Goal: Task Accomplishment & Management: Complete application form

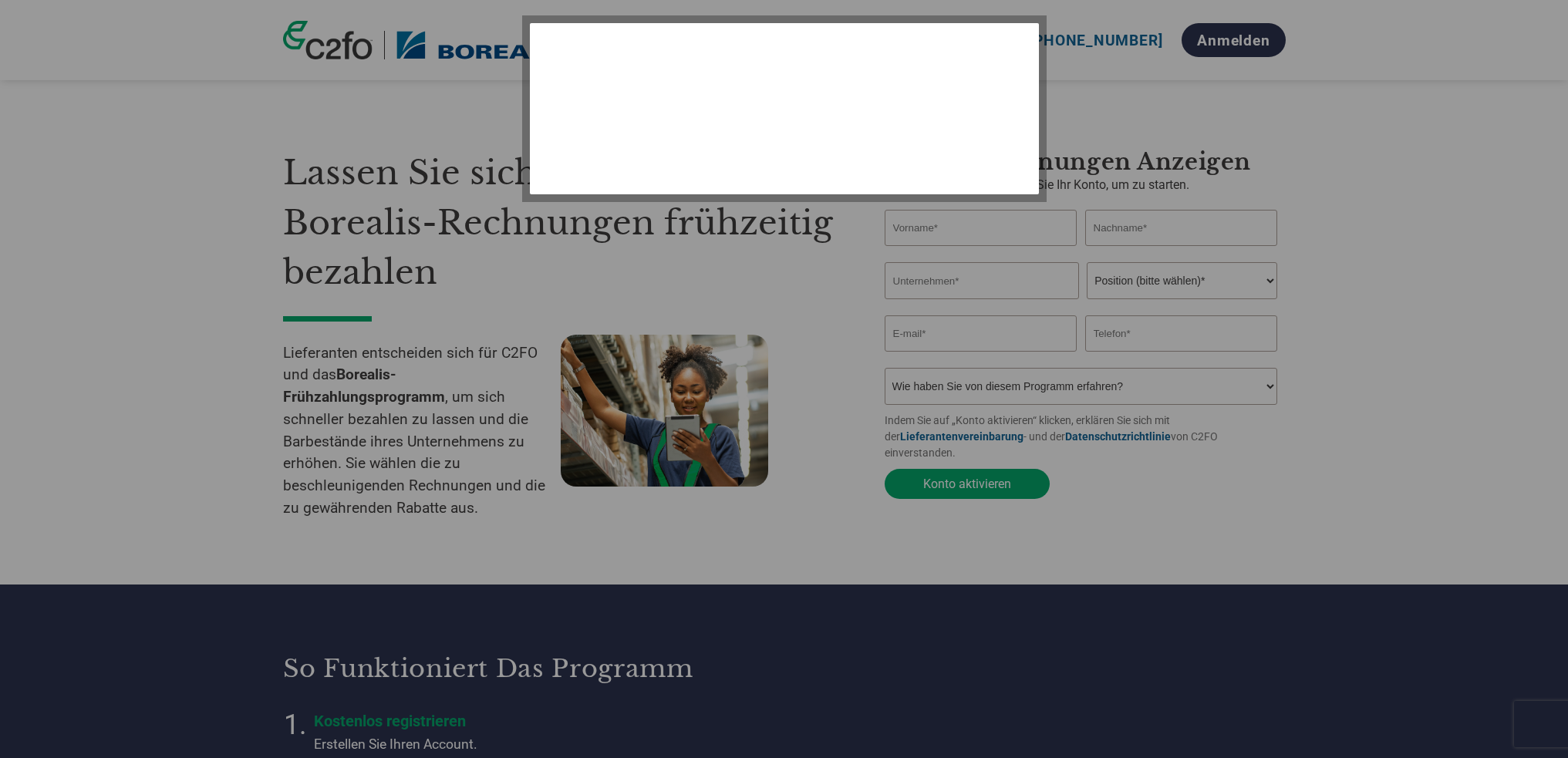
select select "de"
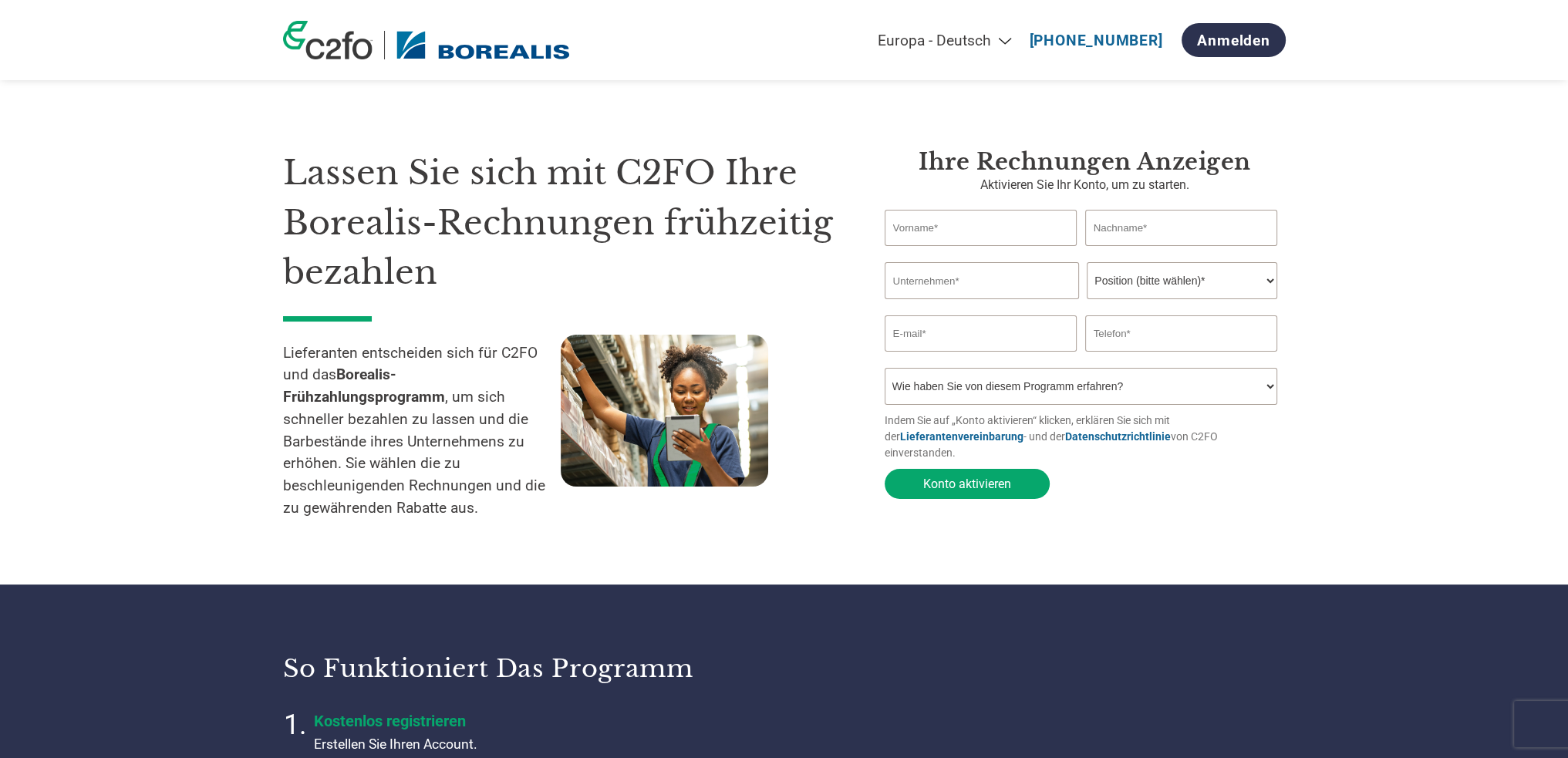
click at [954, 230] on input "text" at bounding box center [981, 228] width 193 height 36
type input "[PERSON_NAME]"
click at [1172, 223] on input "text" at bounding box center [1181, 228] width 193 height 36
type input "Ziegelböck"
click at [972, 281] on input "text" at bounding box center [982, 280] width 194 height 37
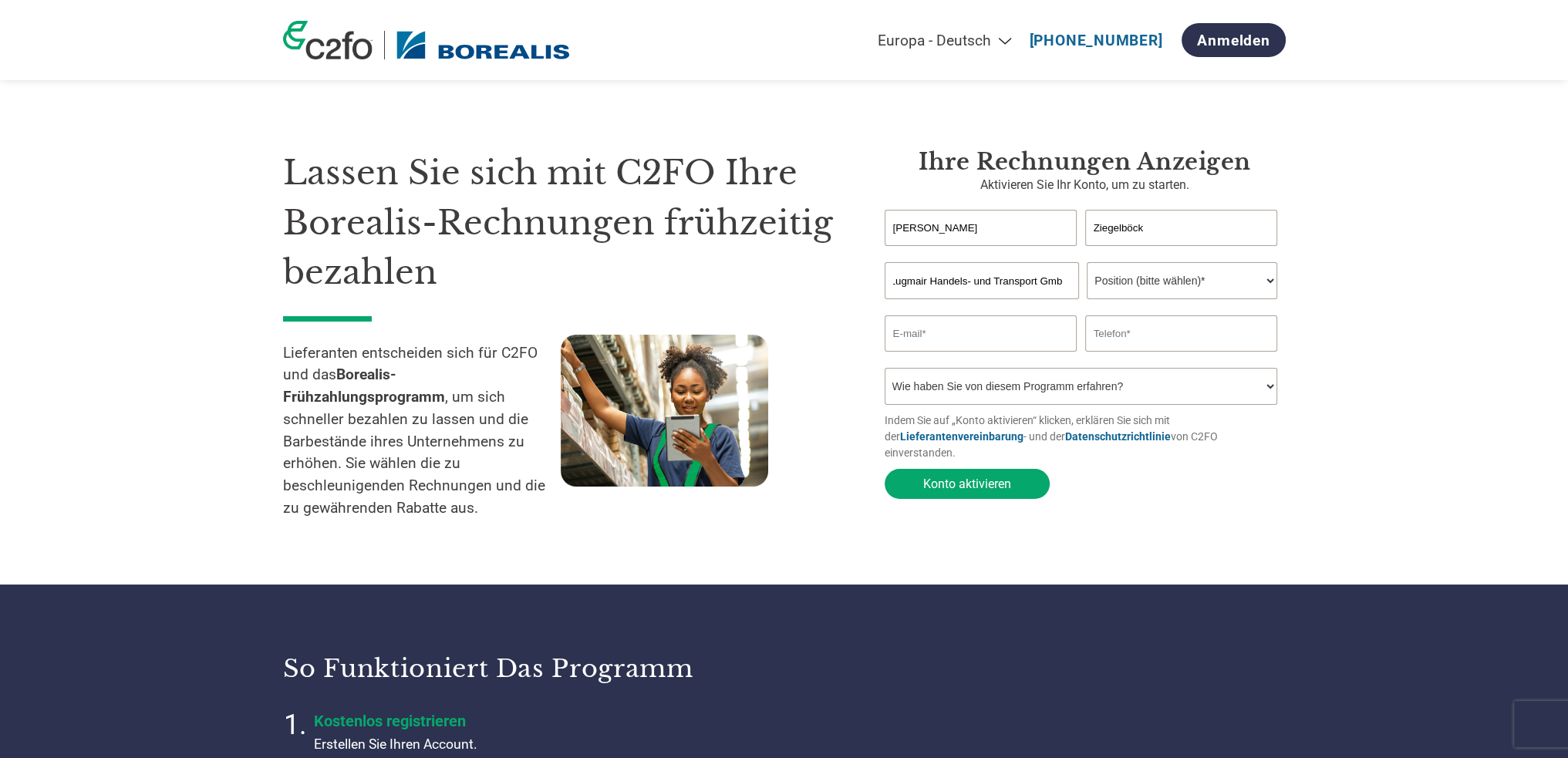
scroll to position [0, 10]
type input "Lugmair Handels- und Transport GmbH"
click at [1269, 282] on select "Position (bitte wählen)* Finanzvorstand Finanzkontrolleur Kreditmanager Finanzc…" at bounding box center [1182, 280] width 191 height 37
select select "ACCOUNTING"
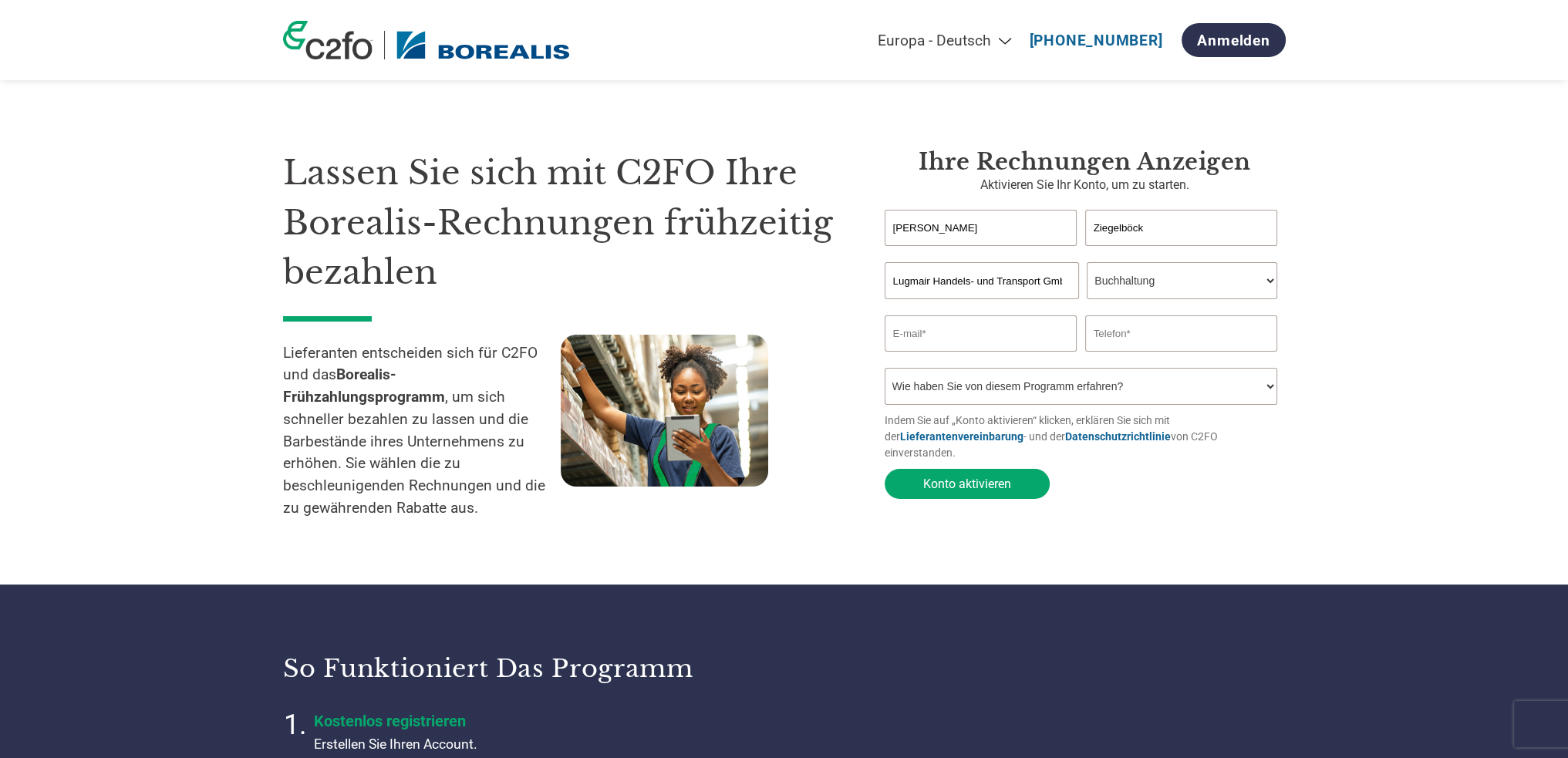
click at [1087, 263] on select "Position (bitte wählen)* Finanzvorstand Finanzkontrolleur Kreditmanager Finanzc…" at bounding box center [1182, 280] width 191 height 37
click at [989, 339] on input "email" at bounding box center [981, 334] width 193 height 36
type input "[PERSON_NAME][EMAIL_ADDRESS][DOMAIN_NAME]"
click at [1130, 335] on input "text" at bounding box center [1181, 334] width 193 height 36
type input "07613/8889-32"
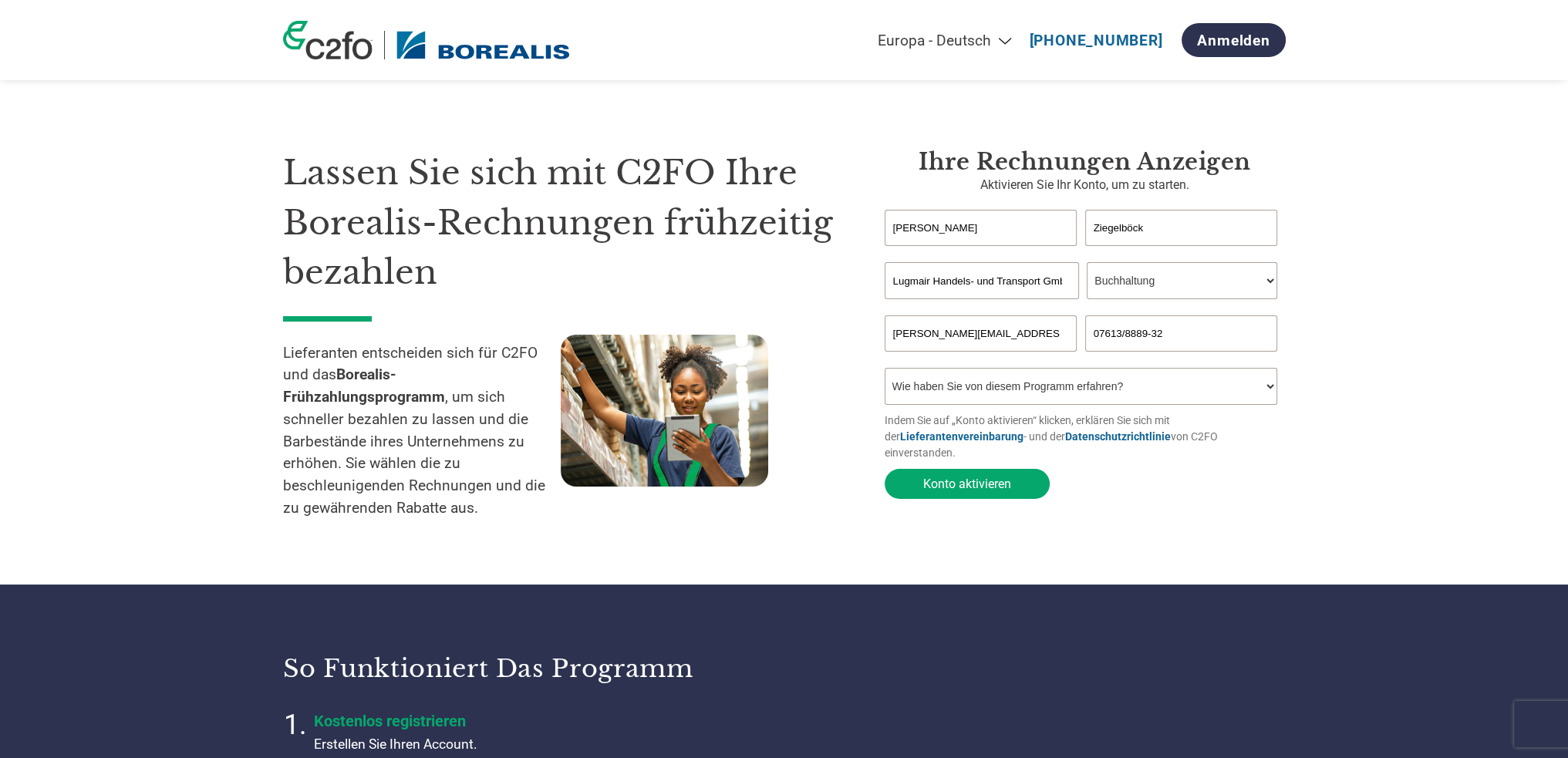
click at [1098, 386] on select "Wie haben Sie von diesem Programm erfahren? Ich habe einen Brief erhalten E-Mai…" at bounding box center [1082, 386] width 393 height 37
select select "Email"
click at [885, 371] on select "Wie haben Sie von diesem Programm erfahren? Ich habe einen Brief erhalten E-Mai…" at bounding box center [1082, 386] width 393 height 37
click at [1092, 335] on input "07613/8889-32" at bounding box center [1181, 334] width 193 height 36
click at [1087, 388] on select "Wie haben Sie von diesem Programm erfahren? Ich habe einen Brief erhalten E-Mai…" at bounding box center [1082, 386] width 393 height 37
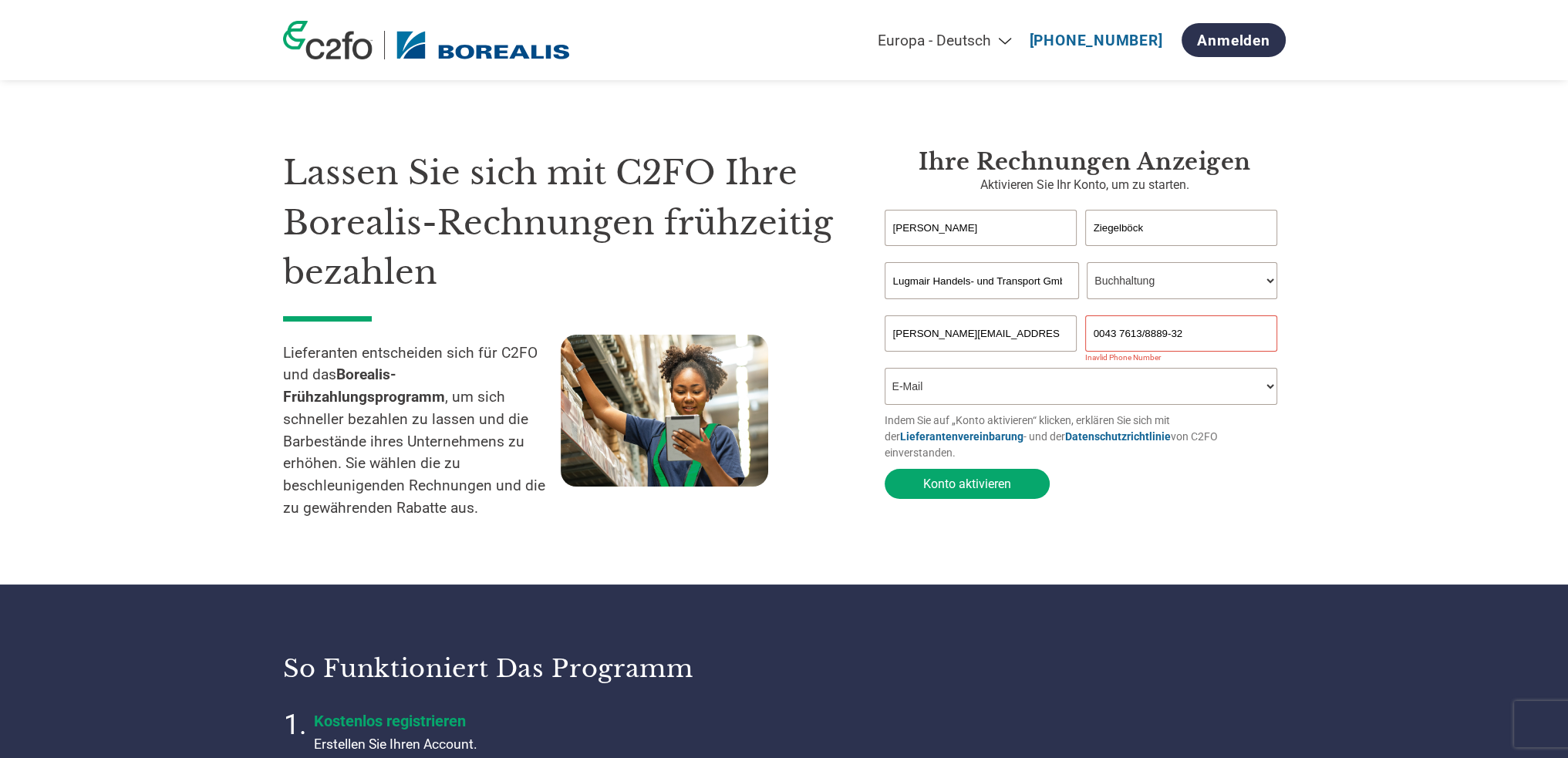
drag, startPoint x: 1139, startPoint y: 335, endPoint x: 1172, endPoint y: 335, distance: 33.0
click at [1139, 335] on input "0043 7613/8889-32" at bounding box center [1181, 334] width 193 height 36
click at [1115, 389] on select "Wie haben Sie von diesem Programm erfahren? Ich habe einen Brief erhalten E-Mai…" at bounding box center [1082, 386] width 393 height 37
click at [885, 371] on select "Wie haben Sie von diesem Programm erfahren? Ich habe einen Brief erhalten E-Mai…" at bounding box center [1082, 386] width 393 height 37
click at [1116, 335] on input "0043 7613 8889 32" at bounding box center [1181, 334] width 193 height 36
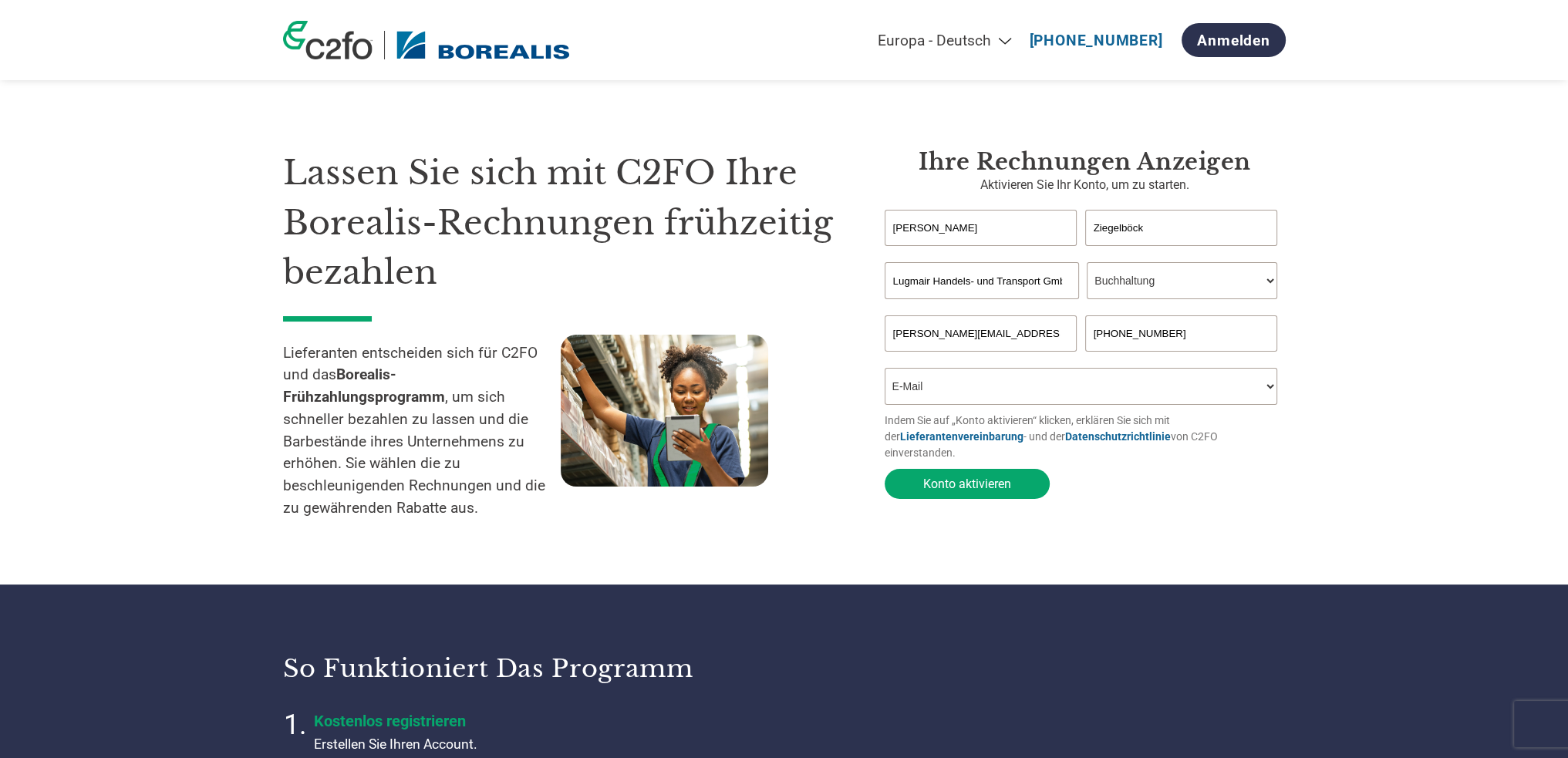
type input "[PHONE_NUMBER]"
click at [1117, 383] on select "Wie haben Sie von diesem Programm erfahren? Ich habe einen Brief erhalten E-Mai…" at bounding box center [1082, 386] width 393 height 37
drag, startPoint x: 1194, startPoint y: 335, endPoint x: 1088, endPoint y: 342, distance: 106.2
click at [1088, 342] on input "[PHONE_NUMBER]" at bounding box center [1181, 334] width 193 height 36
click at [1055, 391] on select "Wie haben Sie von diesem Programm erfahren? Ich habe einen Brief erhalten E-Mai…" at bounding box center [1082, 386] width 393 height 37
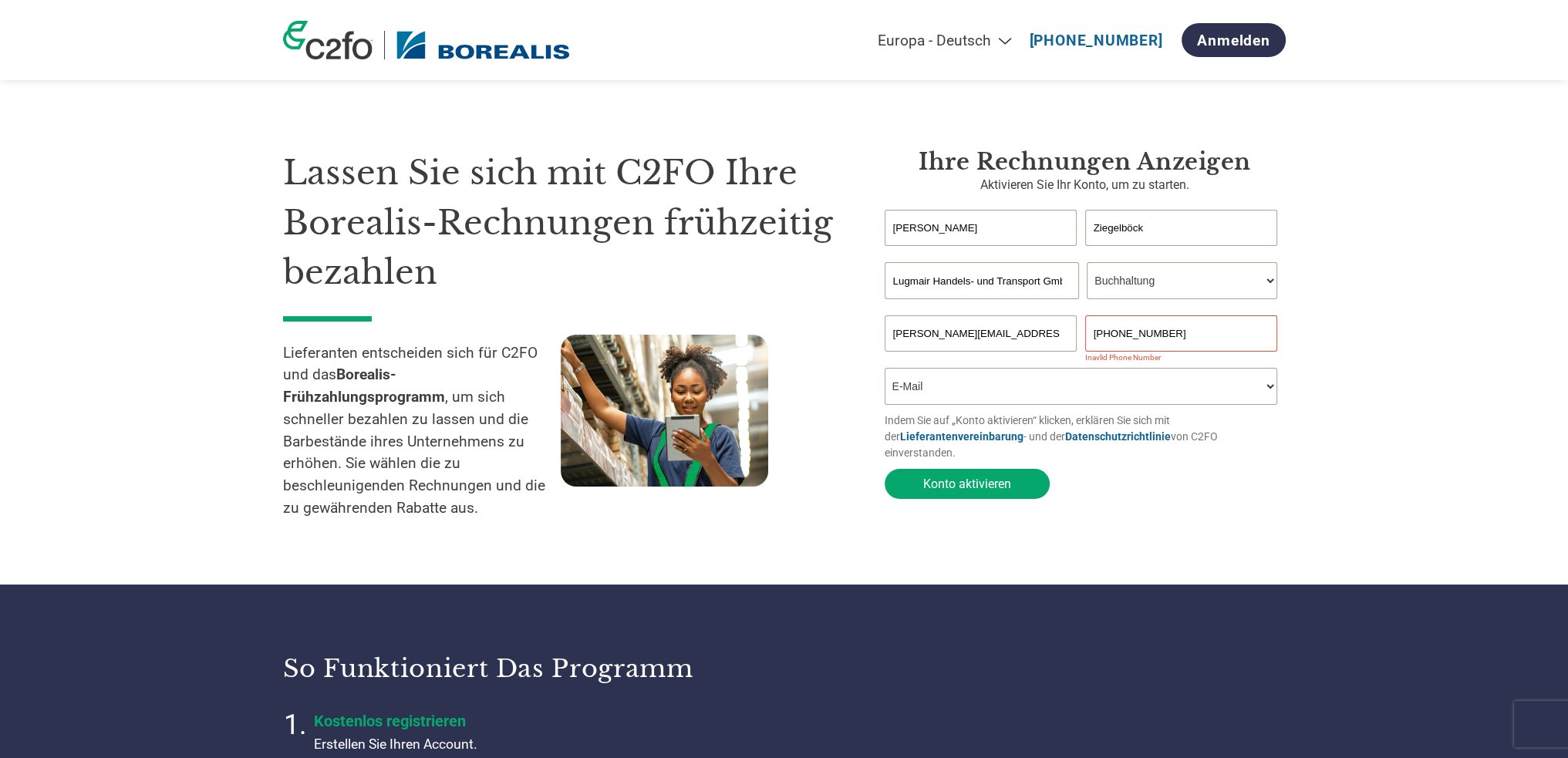
click at [1161, 335] on input "[PHONE_NUMBER]" at bounding box center [1181, 334] width 193 height 36
click at [982, 383] on select "Wie haben Sie von diesem Programm erfahren? Ich habe einen Brief erhalten E-Mai…" at bounding box center [1082, 386] width 393 height 37
drag, startPoint x: 1161, startPoint y: 336, endPoint x: 1169, endPoint y: 335, distance: 8.1
click at [1162, 335] on input "[PHONE_NUMBER]" at bounding box center [1181, 334] width 193 height 36
click at [1150, 386] on select "Wie haben Sie von diesem Programm erfahren? Ich habe einen Brief erhalten E-Mai…" at bounding box center [1082, 386] width 393 height 37
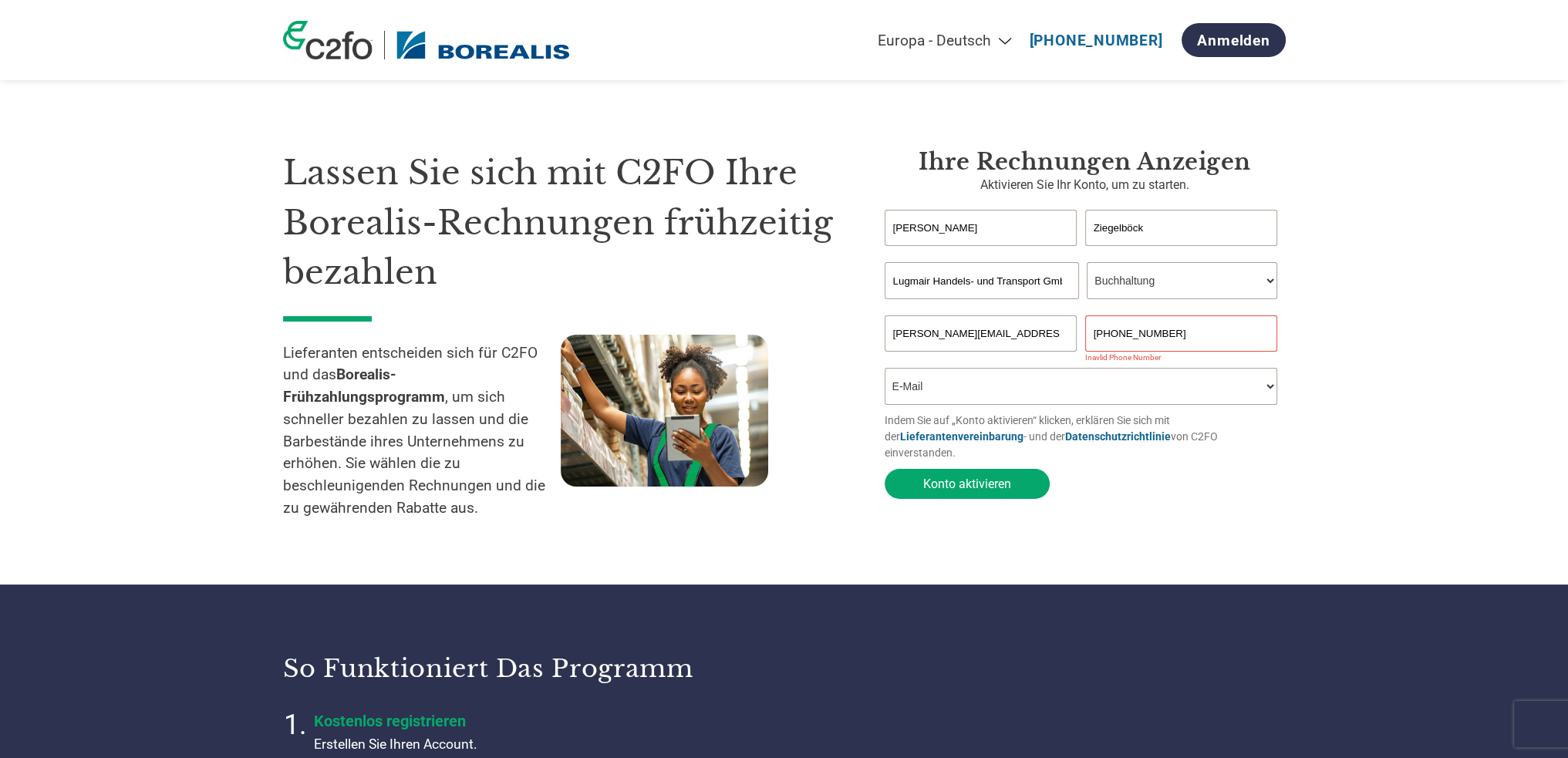
click at [1111, 335] on input "[PHONE_NUMBER]" at bounding box center [1181, 334] width 193 height 36
type input "[PHONE_NUMBER]"
click at [1079, 390] on select "Wie haben Sie von diesem Programm erfahren? Ich habe einen Brief erhalten E-Mai…" at bounding box center [1082, 386] width 393 height 37
click at [885, 371] on select "Wie haben Sie von diesem Programm erfahren? Ich habe einen Brief erhalten E-Mai…" at bounding box center [1082, 386] width 393 height 37
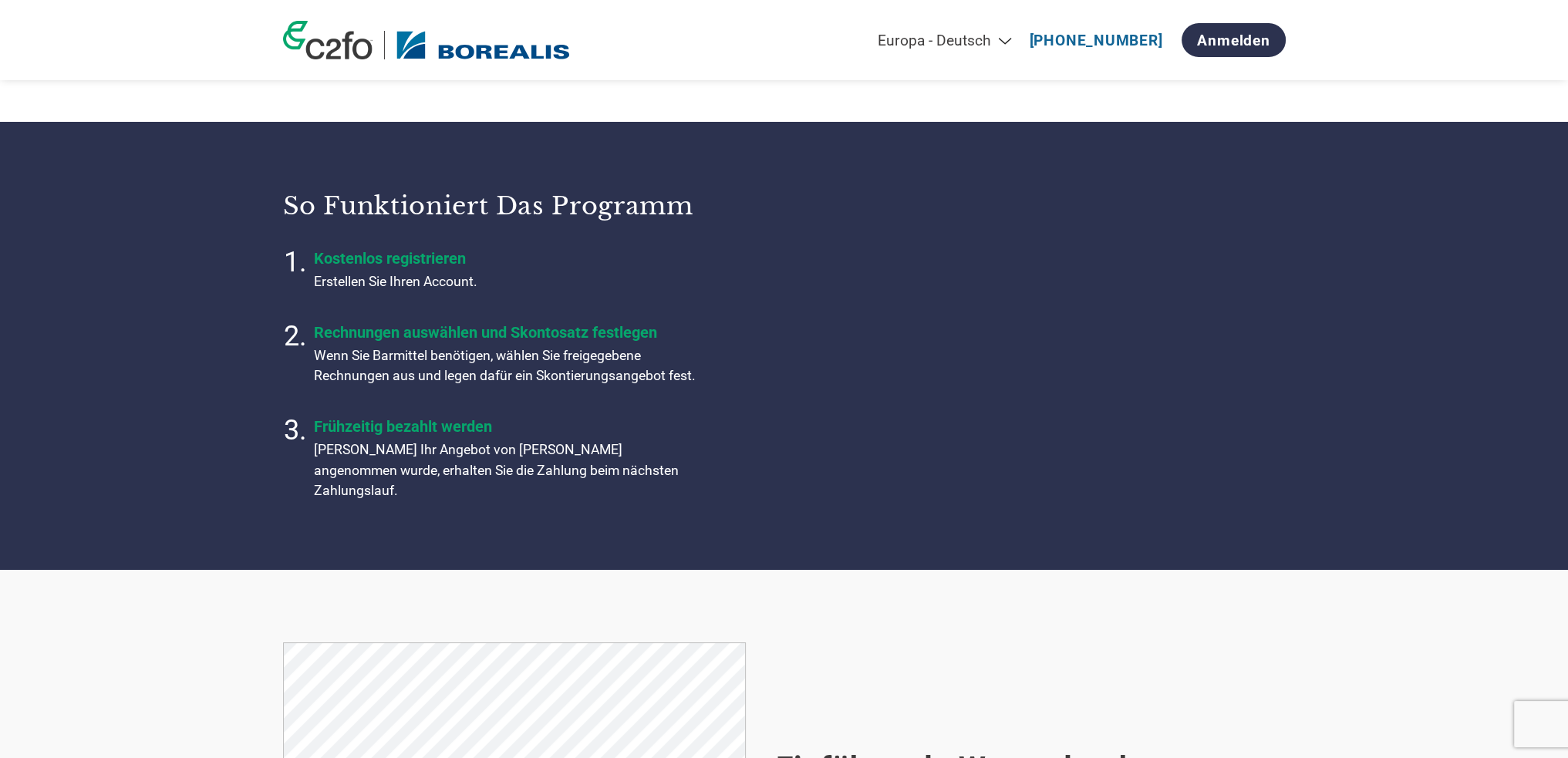
scroll to position [155, 0]
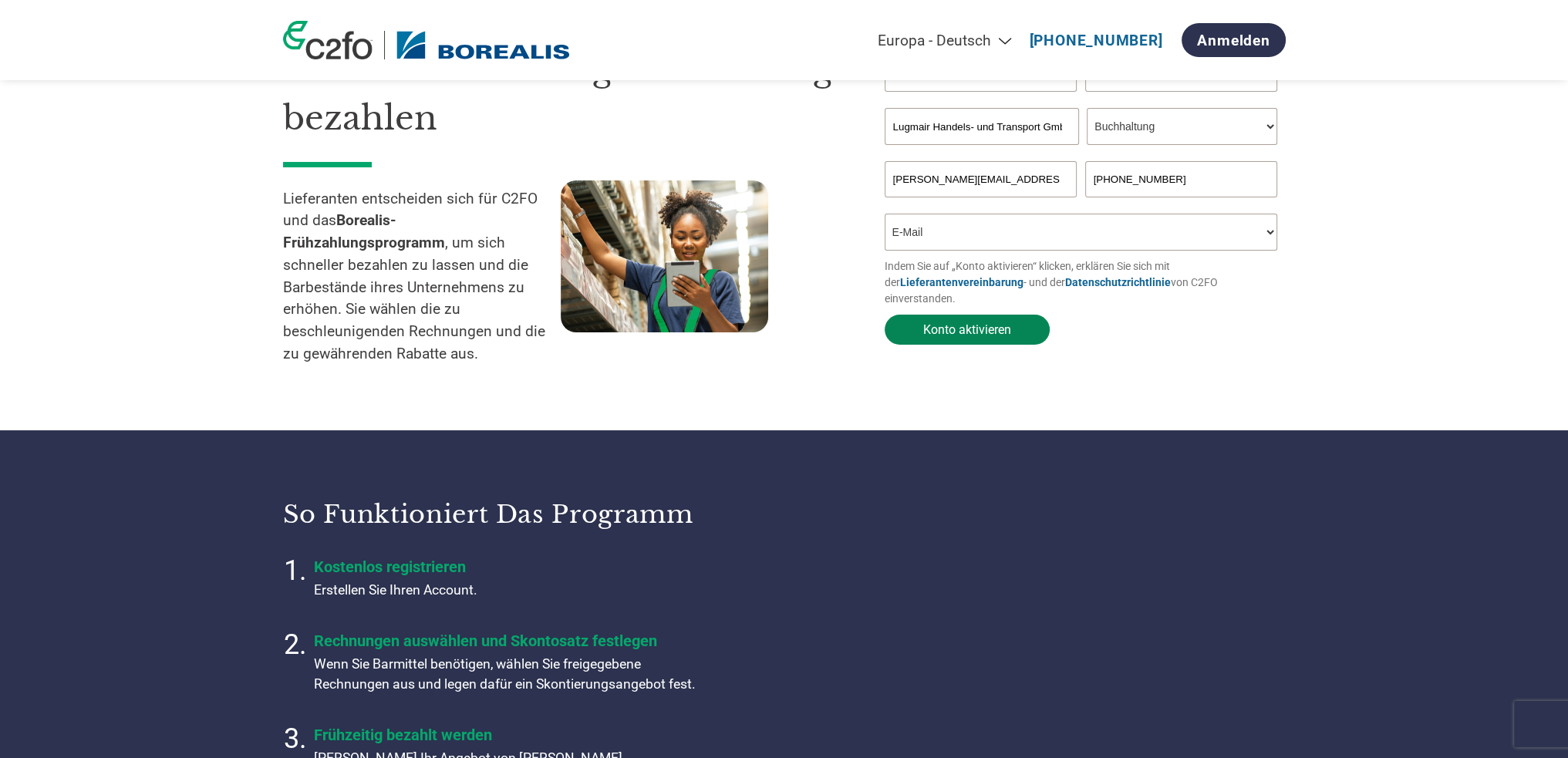
click at [964, 315] on button "Konto aktivieren" at bounding box center [967, 330] width 165 height 30
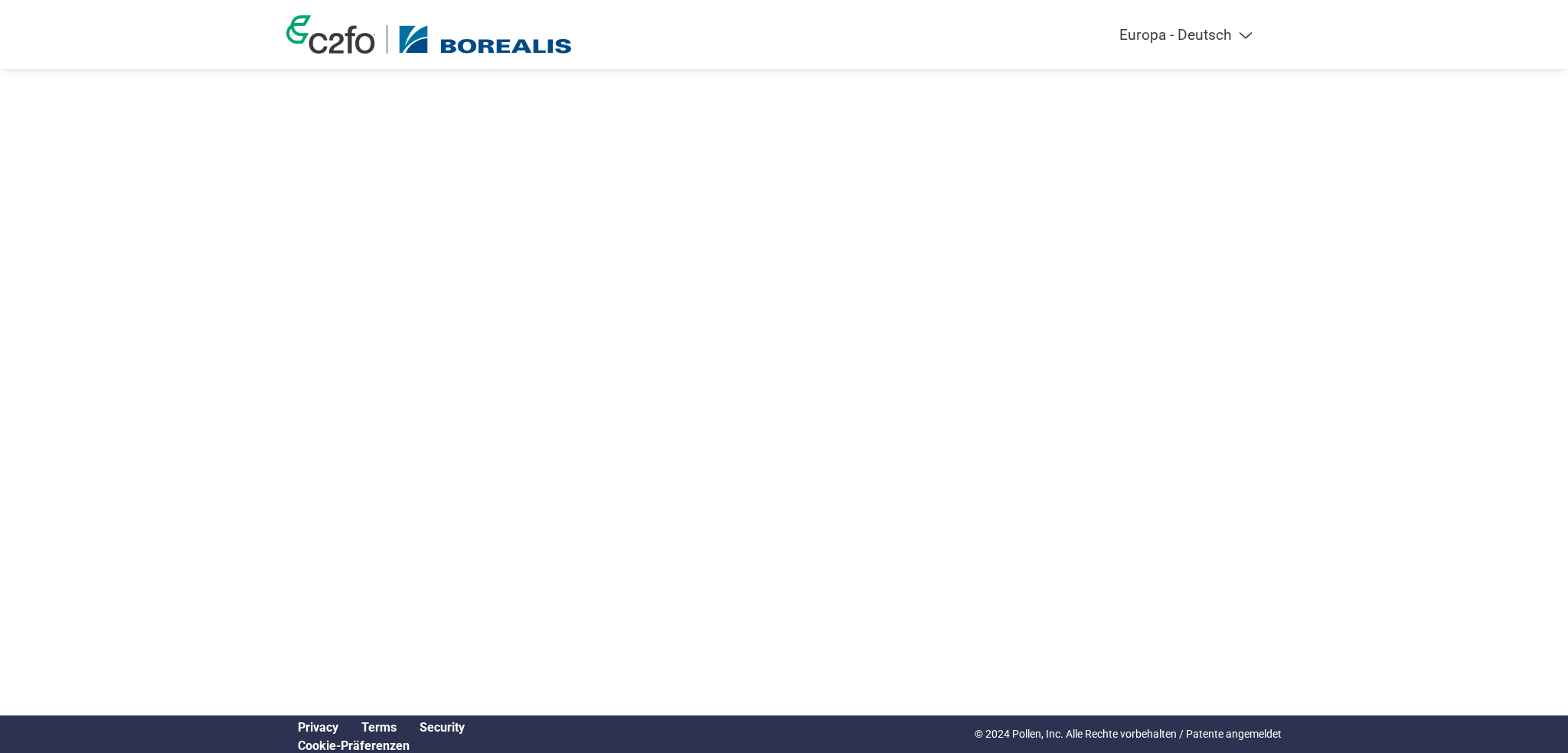
select select "de"
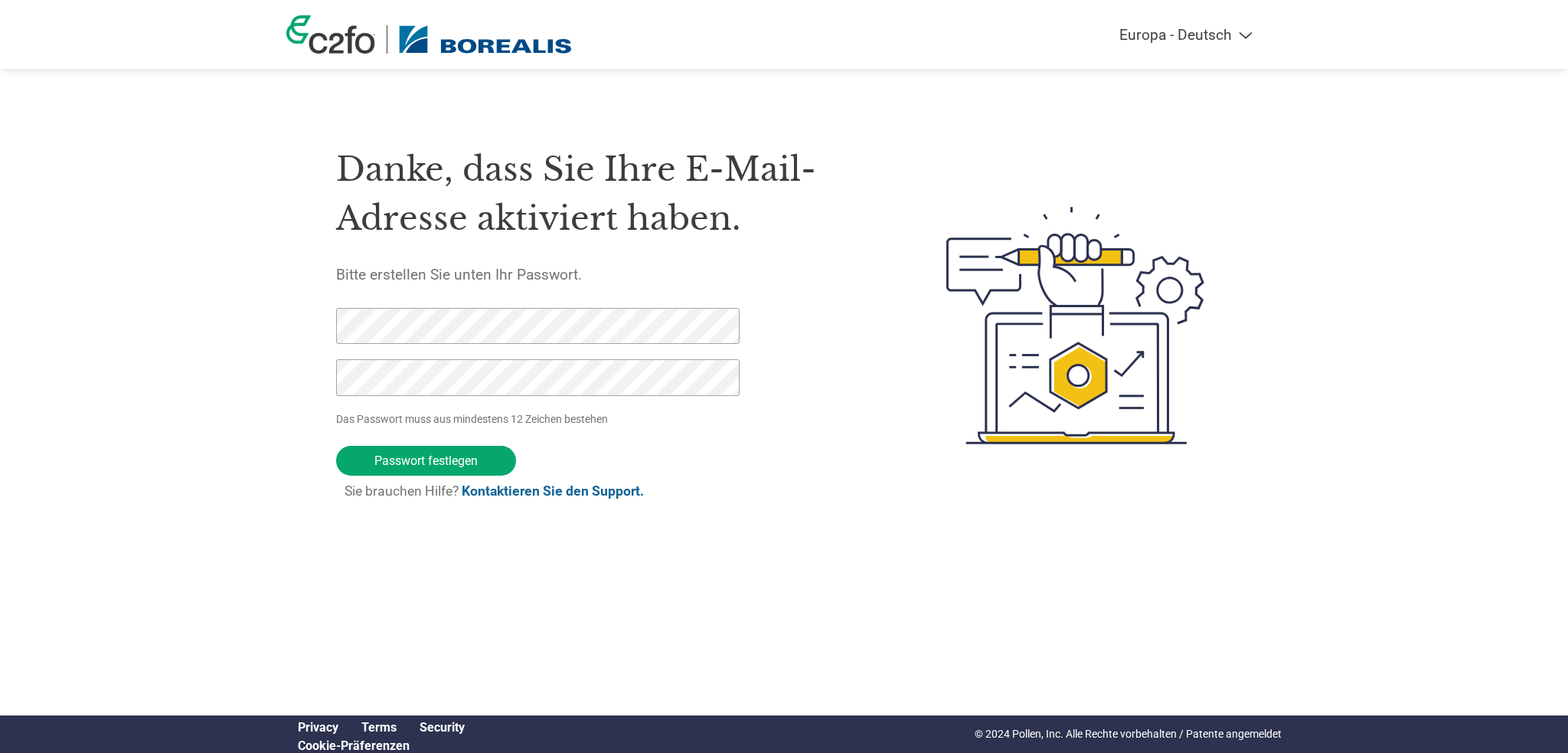
click at [782, 452] on div "Danke, dass Sie Ihre E-Mail-Adresse aktiviert haben. Bitte erstellen Sie unten …" at bounding box center [605, 325] width 537 height 406
click at [433, 461] on input "Passwort festlegen" at bounding box center [426, 461] width 180 height 30
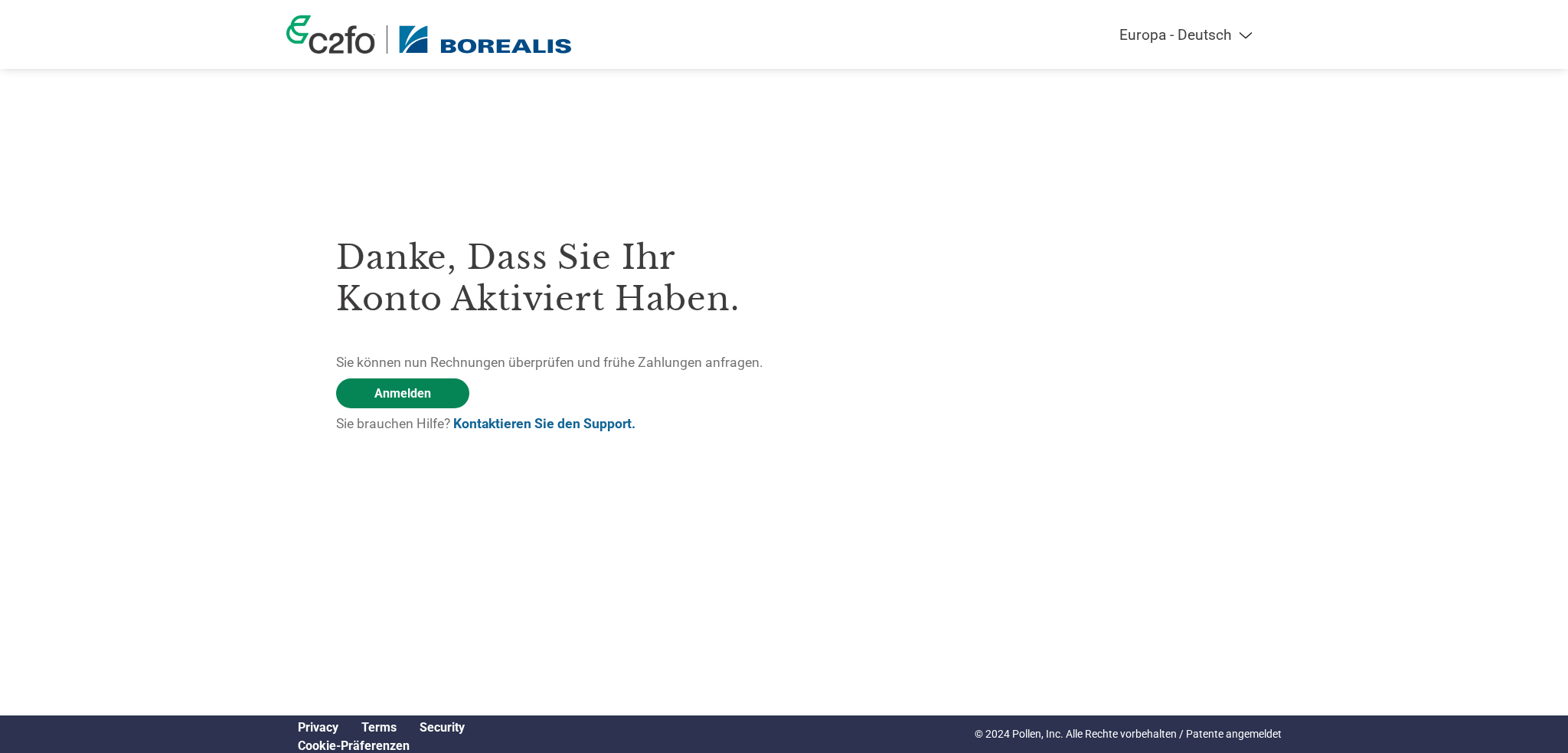
click at [399, 390] on link "Anmelden" at bounding box center [403, 393] width 133 height 30
